Goal: Task Accomplishment & Management: Manage account settings

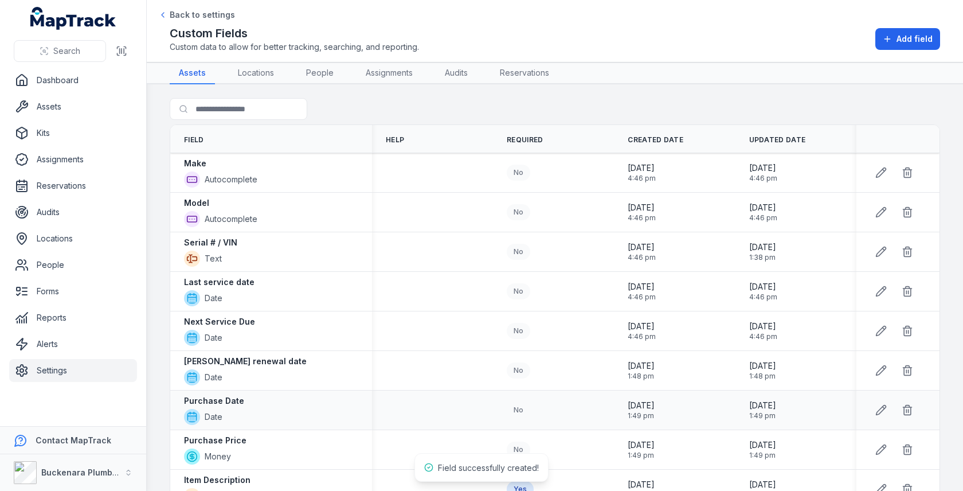
scroll to position [53, 0]
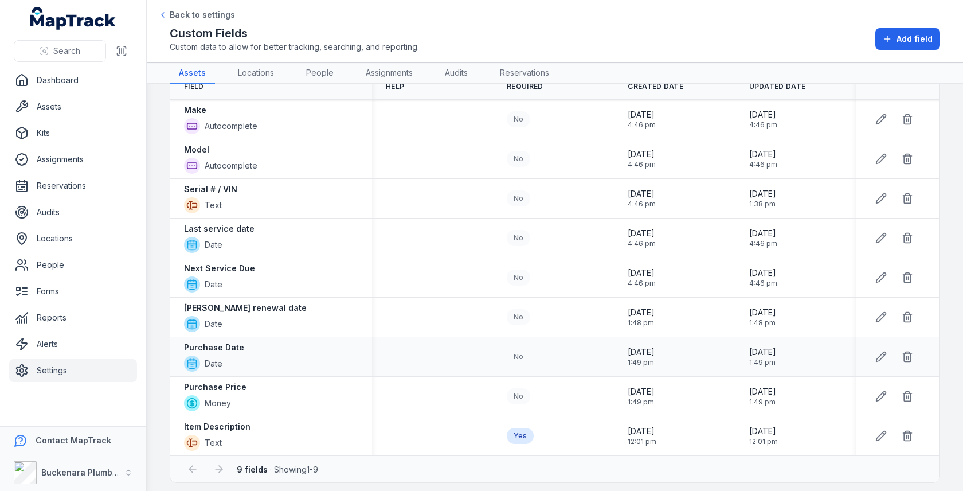
click at [244, 353] on div "Purchase Date Date" at bounding box center [271, 357] width 174 height 30
click at [252, 386] on div "Purchase Price Money" at bounding box center [271, 396] width 174 height 30
click at [284, 346] on div "Purchase Date Date" at bounding box center [271, 357] width 174 height 30
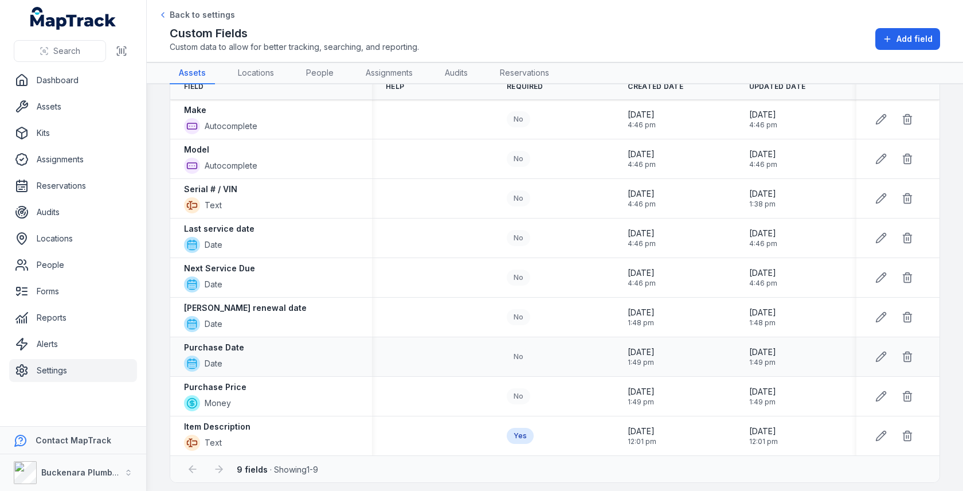
click at [284, 346] on div "Purchase Date Date" at bounding box center [271, 357] width 174 height 30
click at [520, 196] on div "No" at bounding box center [519, 198] width 24 height 16
click at [84, 348] on link "Alerts" at bounding box center [73, 343] width 128 height 23
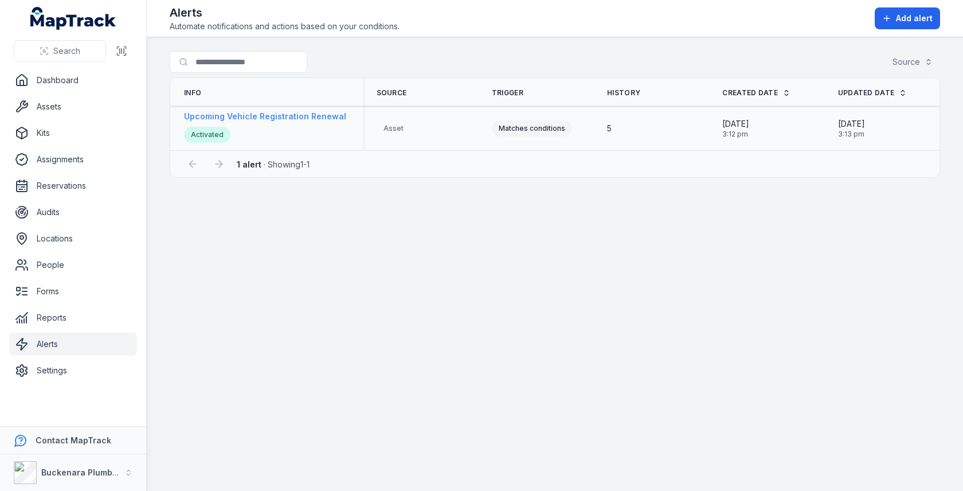
click at [281, 116] on strong "Upcoming Vehicle Registration Renewal" at bounding box center [265, 116] width 162 height 11
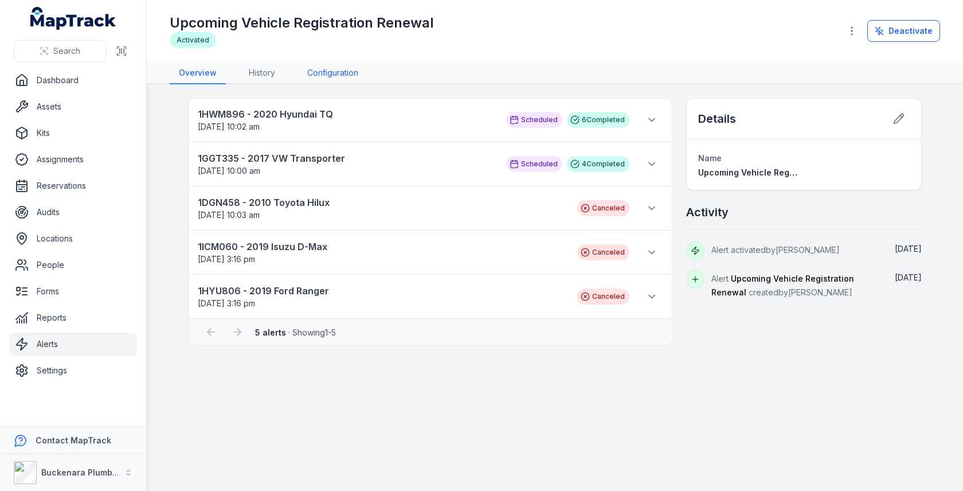
click at [308, 76] on link "Configuration" at bounding box center [332, 73] width 69 height 22
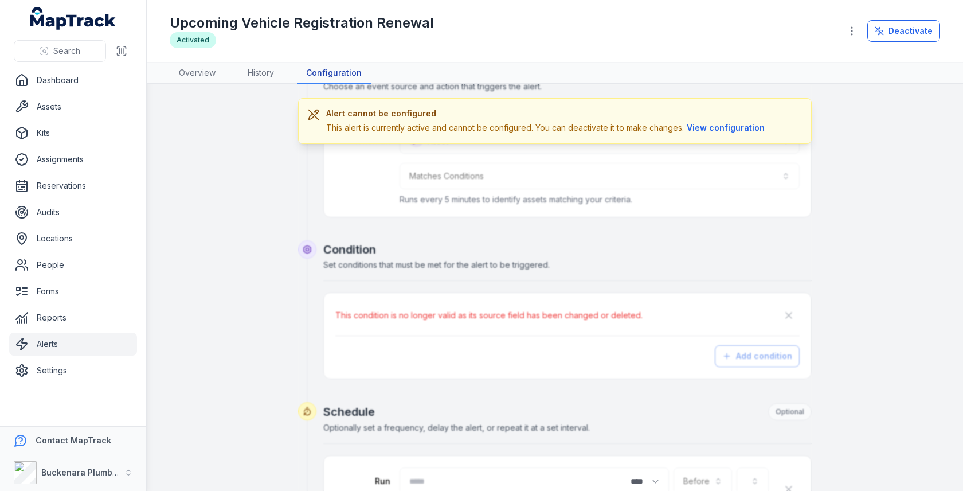
scroll to position [111, 0]
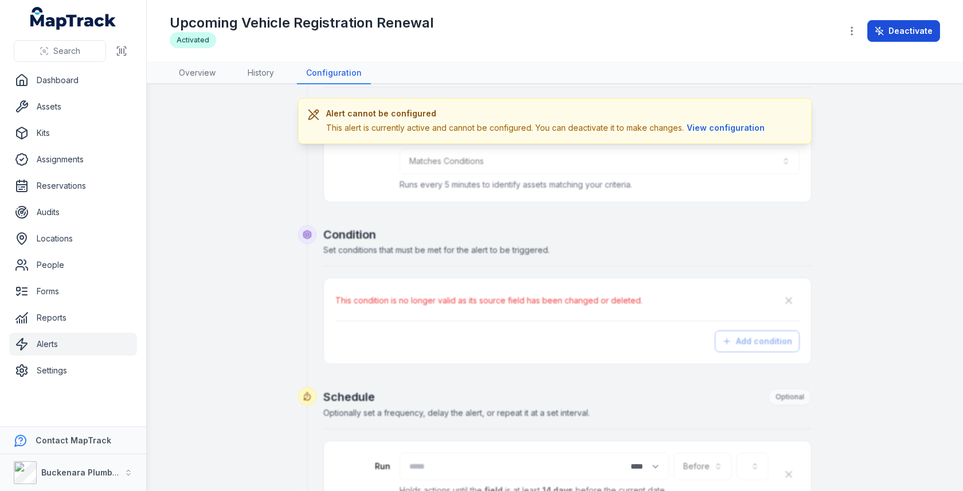
click at [890, 37] on button "Deactivate" at bounding box center [903, 31] width 73 height 22
